Goal: Browse casually

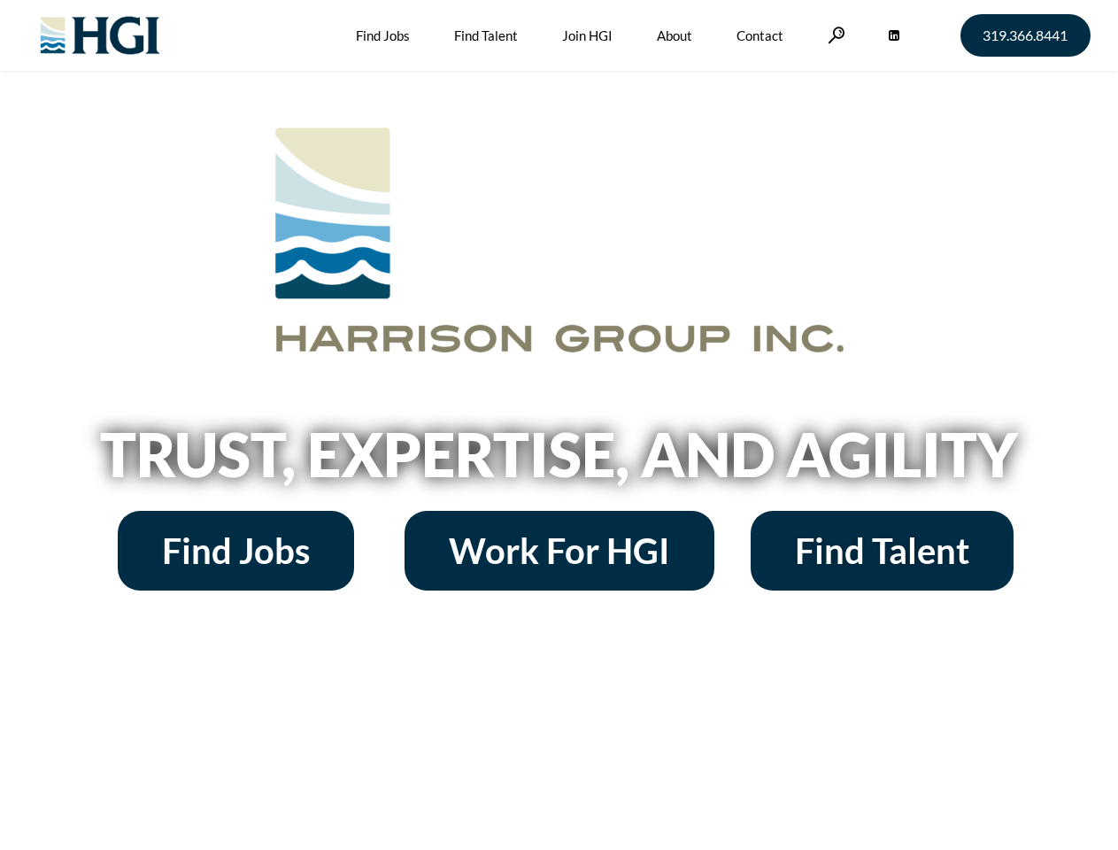
click at [558, 425] on h2 "Trust, Expertise, and Agility" at bounding box center [559, 454] width 1009 height 60
click at [834, 35] on link at bounding box center [836, 35] width 18 height 17
click at [558, 460] on h2 "Trust, Expertise, and Agility" at bounding box center [559, 454] width 1009 height 60
click at [558, 425] on h2 "Trust, Expertise, and Agility" at bounding box center [559, 454] width 1009 height 60
click at [834, 35] on link at bounding box center [836, 35] width 18 height 17
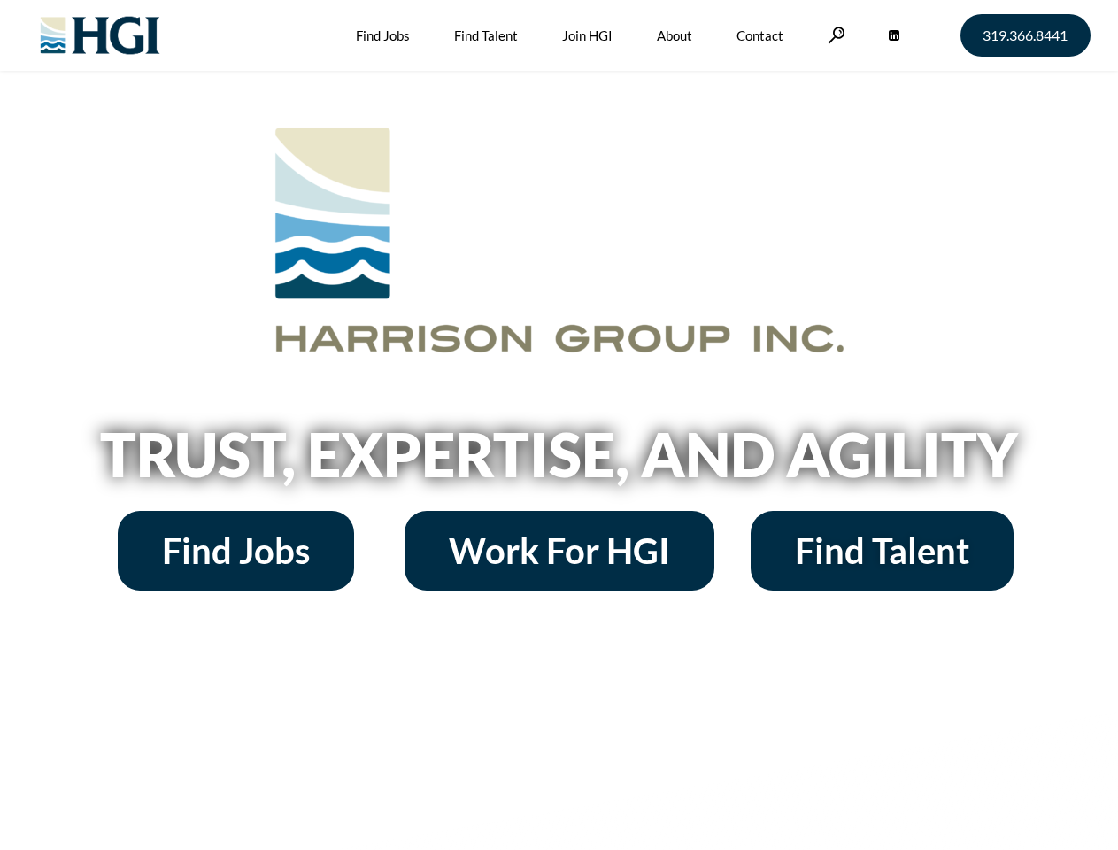
click at [558, 460] on h2 "Trust, Expertise, and Agility" at bounding box center [559, 454] width 1009 height 60
